Goal: Check status: Check status

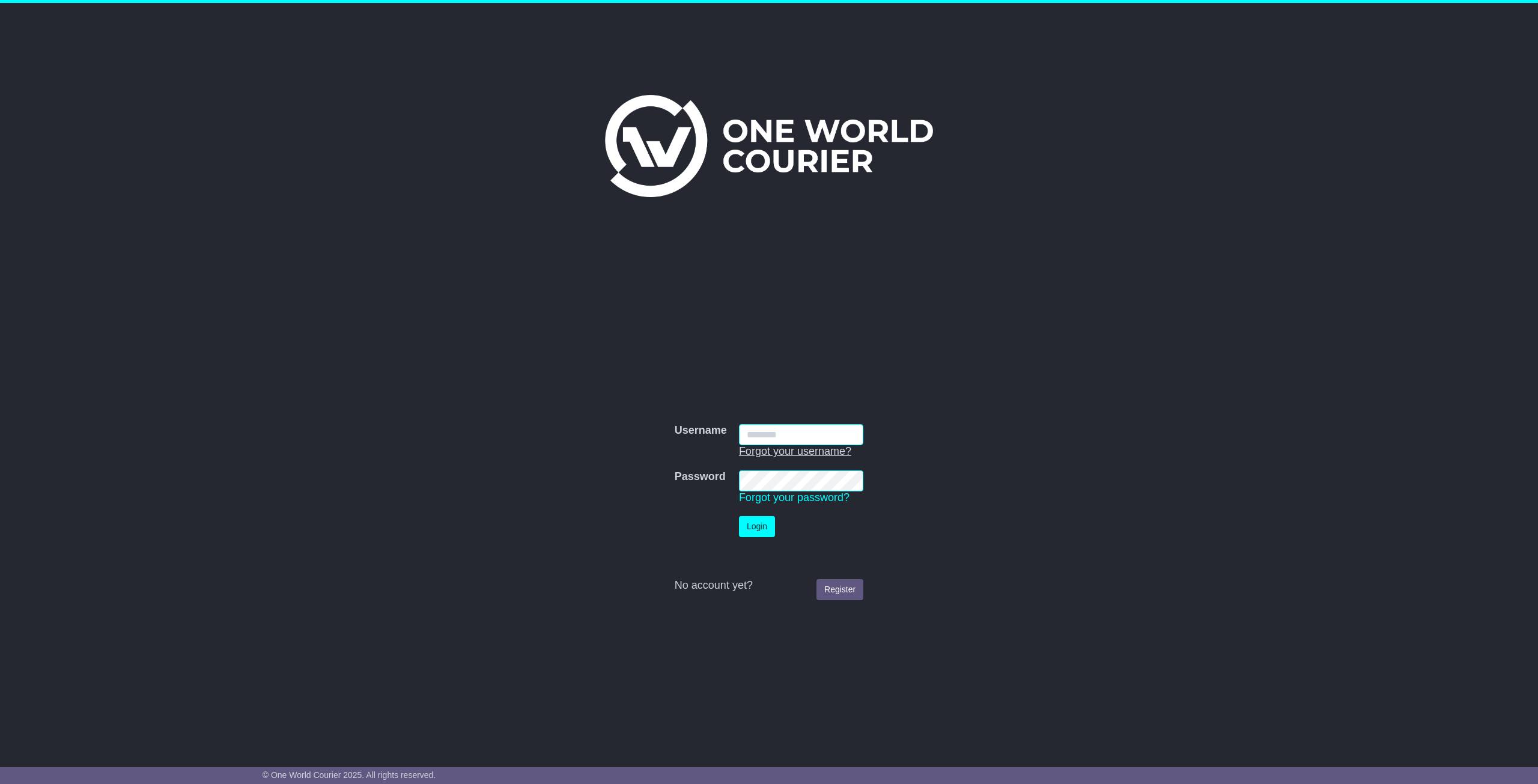
click at [739, 516] on button "Login" at bounding box center [757, 526] width 36 height 21
type input "*********"
click at [758, 534] on button "Login" at bounding box center [757, 526] width 36 height 21
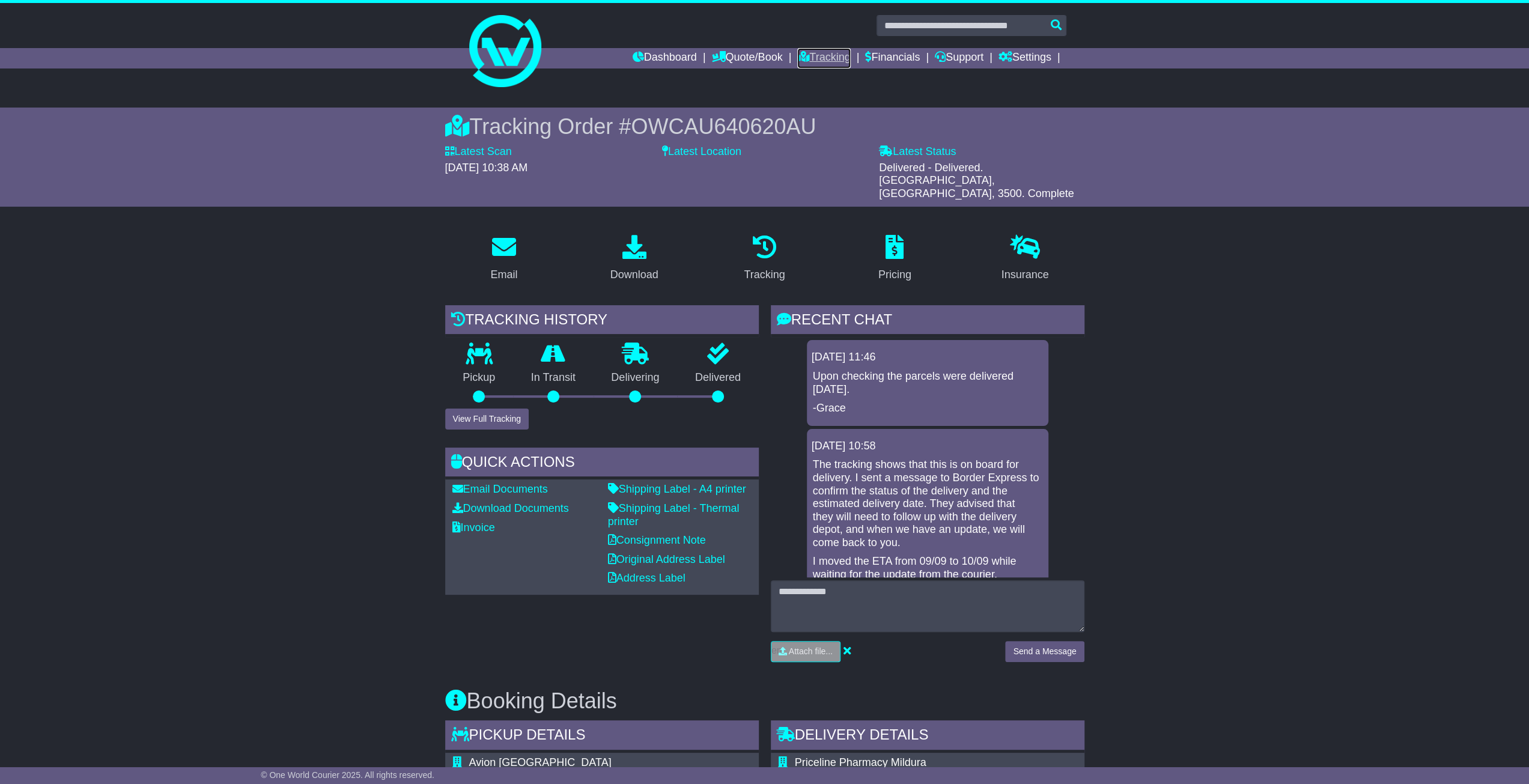
click at [833, 55] on link "Tracking" at bounding box center [823, 58] width 53 height 21
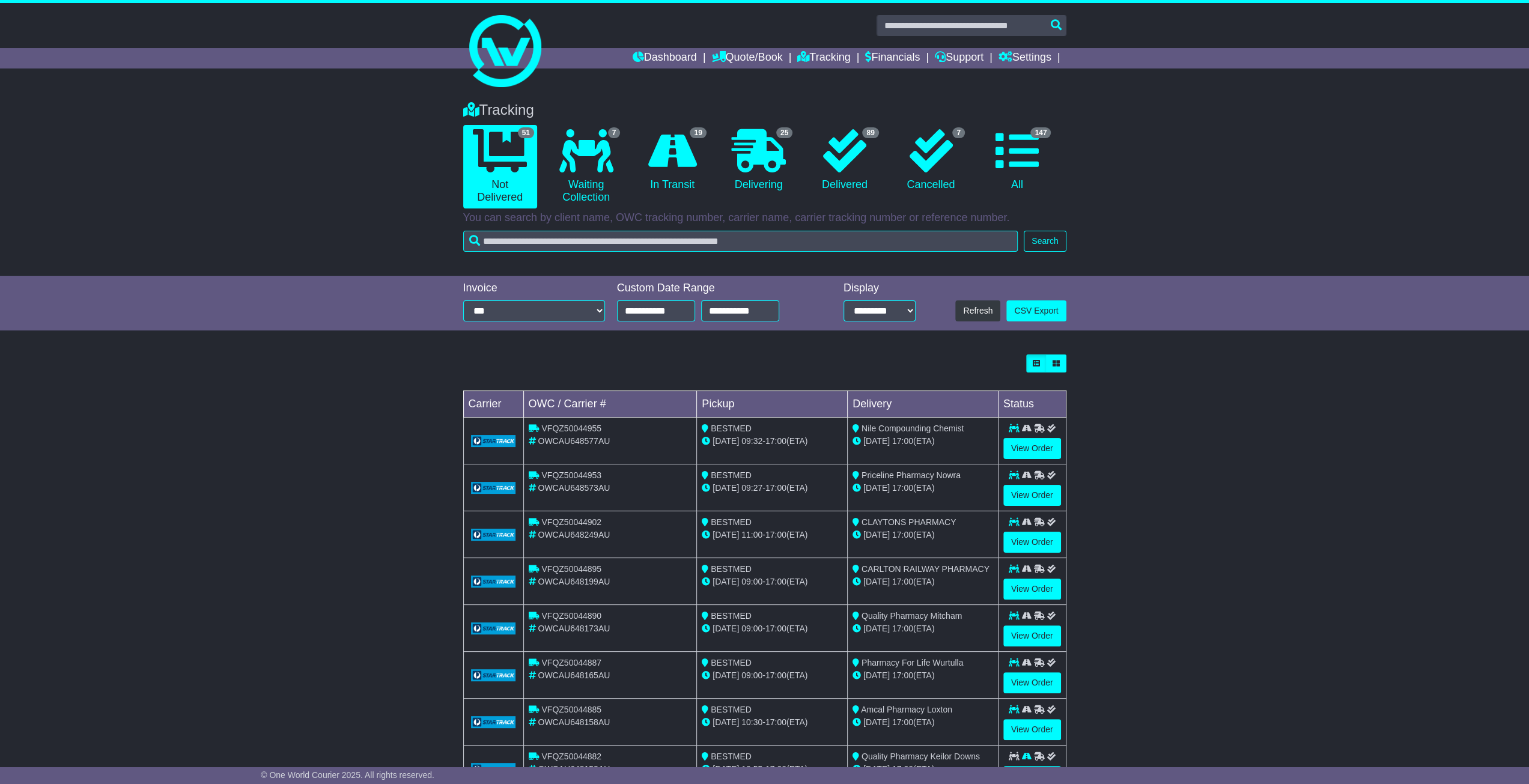
drag, startPoint x: 936, startPoint y: 494, endPoint x: 497, endPoint y: 481, distance: 439.2
click at [497, 481] on tr "VFQZ50044953 OWCAU648573AU BESTMED [DATE] 09:27 - 17:00 (ETA) Priceline Pharmac…" at bounding box center [764, 487] width 603 height 47
